Goal: Task Accomplishment & Management: Manage account settings

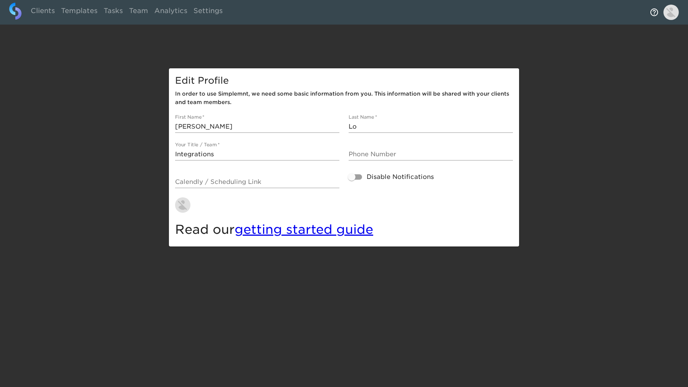
click at [566, 175] on div "Edit Profile In order to use Simplemnt, we need some basic information from you…" at bounding box center [344, 157] width 688 height 178
click at [414, 46] on div at bounding box center [344, 24] width 688 height 49
